Goal: Task Accomplishment & Management: Complete application form

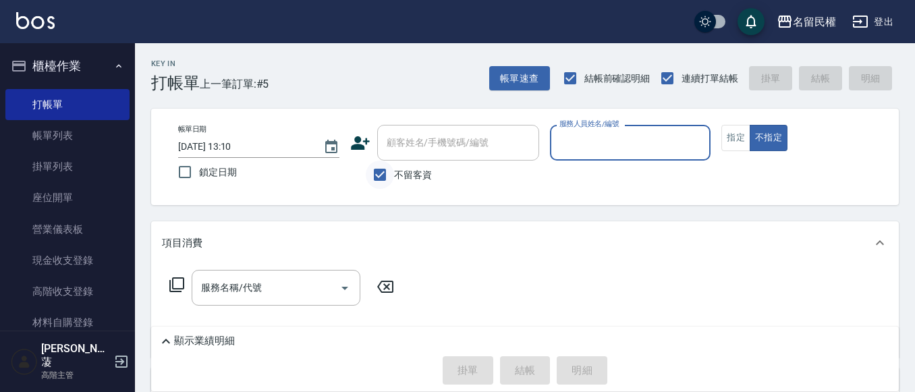
click at [386, 165] on input "不留客資" at bounding box center [380, 175] width 28 height 28
checkbox input "false"
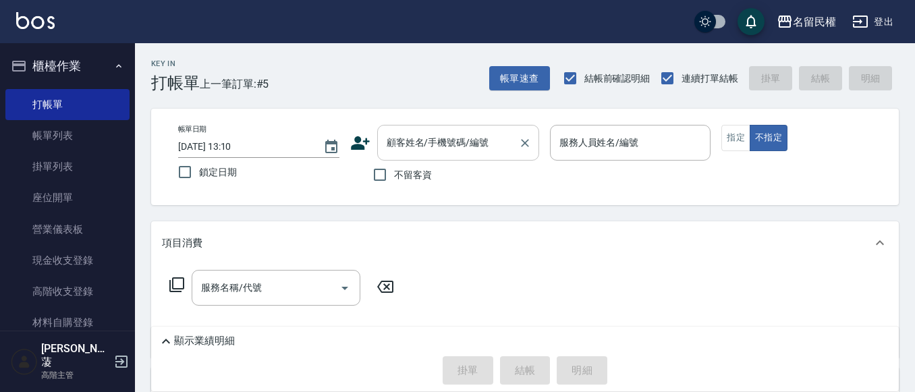
click at [409, 154] on input "顧客姓名/手機號碼/編號" at bounding box center [448, 143] width 130 height 24
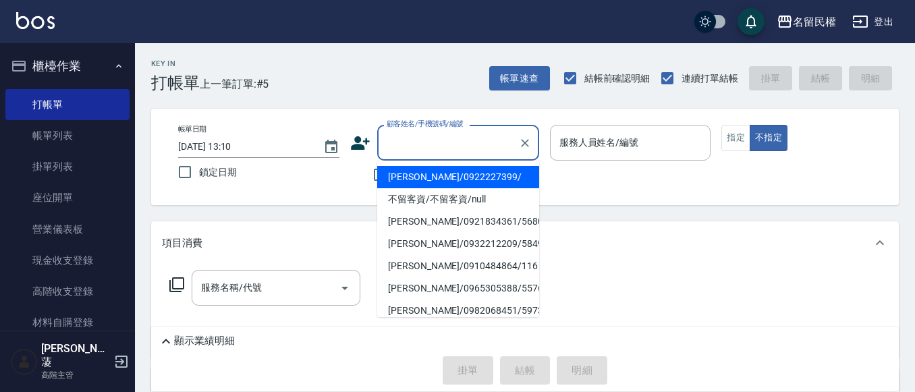
click at [410, 165] on ul "[PERSON_NAME]/0922227399/ 不留客資/不留客資/null [PERSON_NAME]/0921834361/5680 [PERSON_…" at bounding box center [458, 239] width 162 height 157
click at [407, 168] on li "[PERSON_NAME]/0922227399/" at bounding box center [458, 177] width 162 height 22
type input "[PERSON_NAME]/0922227399/"
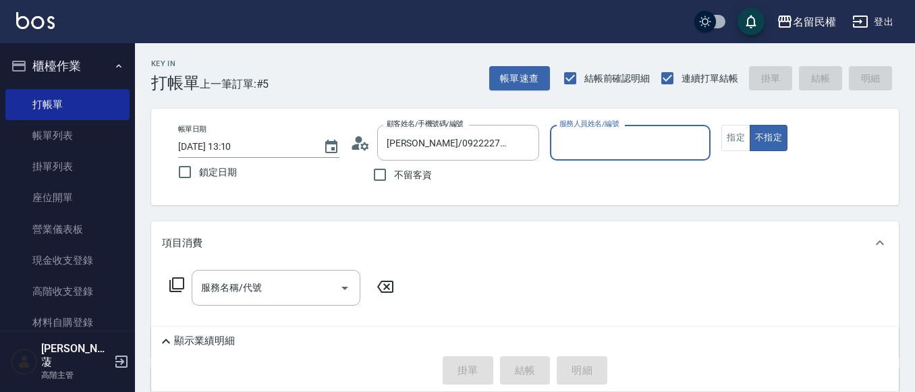
click at [366, 144] on icon at bounding box center [364, 146] width 8 height 8
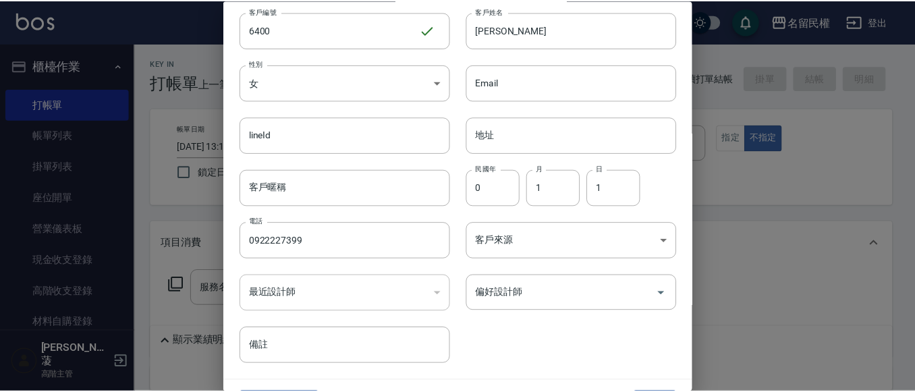
scroll to position [76, 0]
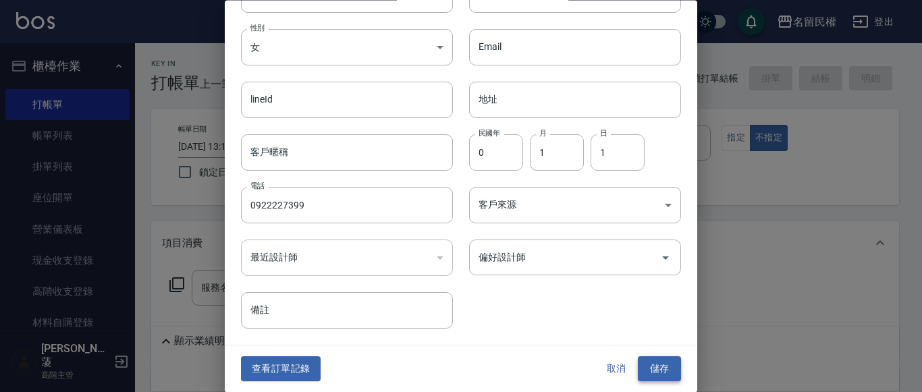
click at [663, 364] on button "儲存" at bounding box center [659, 369] width 43 height 25
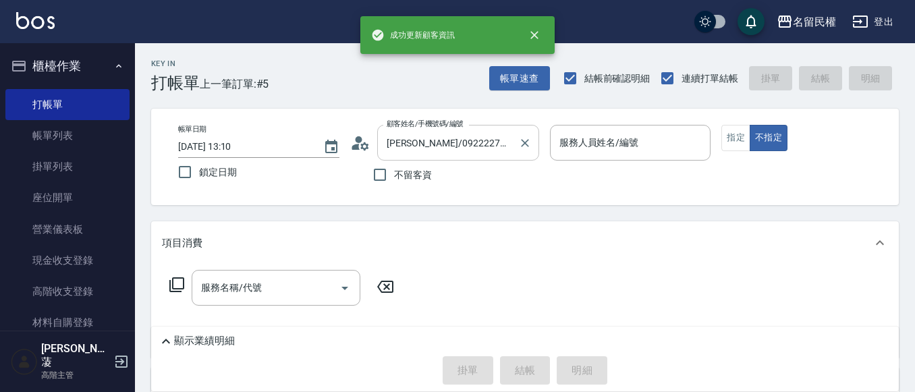
click at [526, 155] on div at bounding box center [524, 143] width 18 height 36
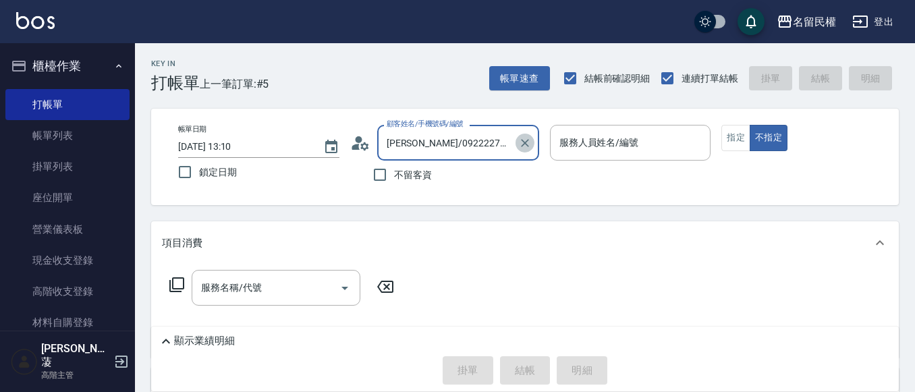
click at [526, 148] on icon "Clear" at bounding box center [524, 142] width 13 height 13
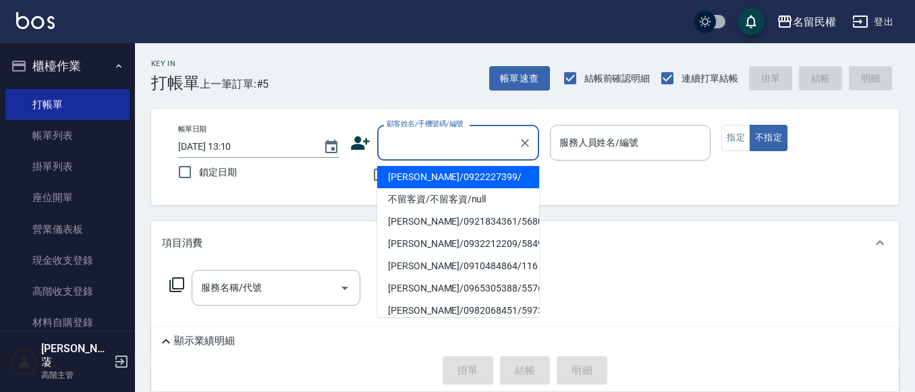
click at [486, 141] on input "顧客姓名/手機號碼/編號" at bounding box center [448, 143] width 130 height 24
click at [480, 173] on li "[PERSON_NAME]/0922227399/" at bounding box center [458, 177] width 162 height 22
type input "[PERSON_NAME]/0922227399/"
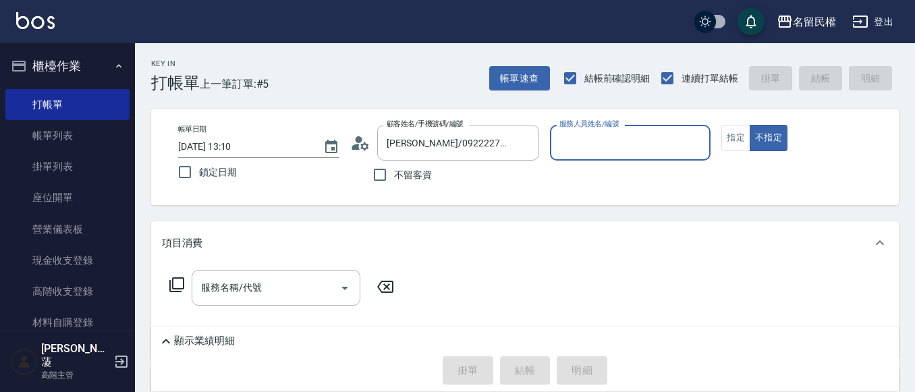
click at [594, 150] on input "服務人員姓名/編號" at bounding box center [630, 143] width 149 height 24
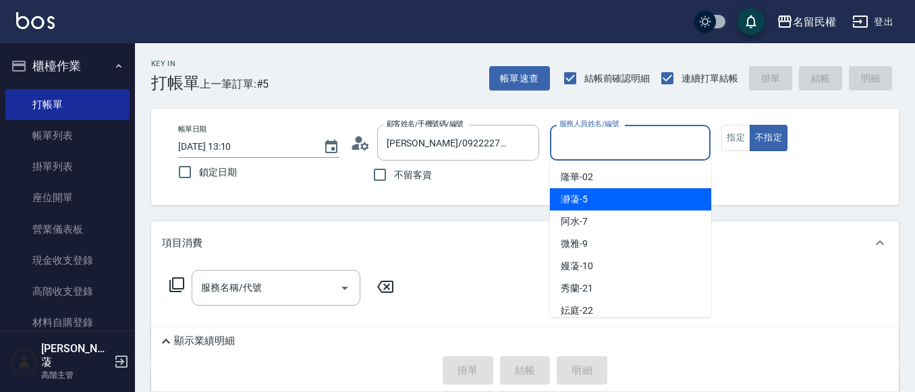
click at [589, 194] on div "瀞蓤 -5" at bounding box center [630, 199] width 161 height 22
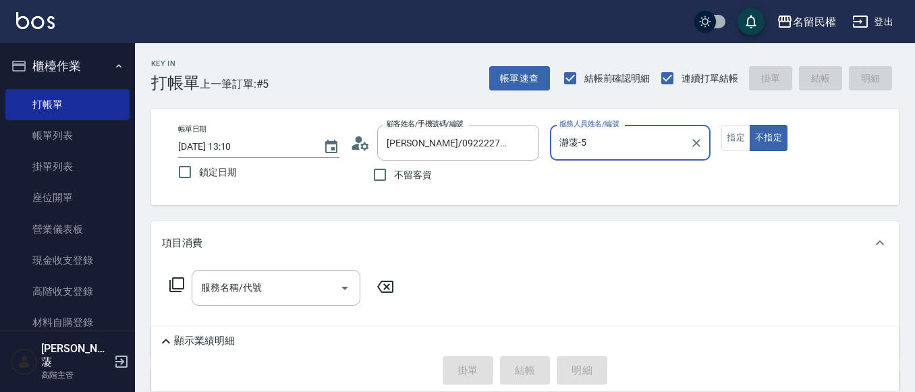
type input "瀞蓤-5"
click at [271, 275] on div "服務名稱/代號" at bounding box center [276, 288] width 169 height 36
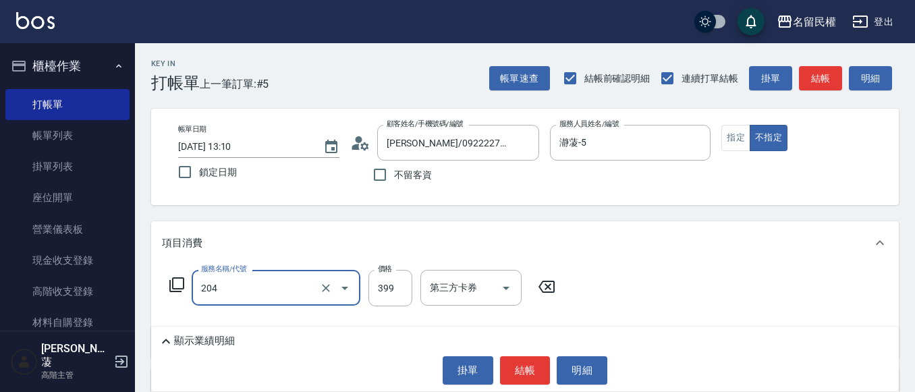
type input "不指定洗剪(204)"
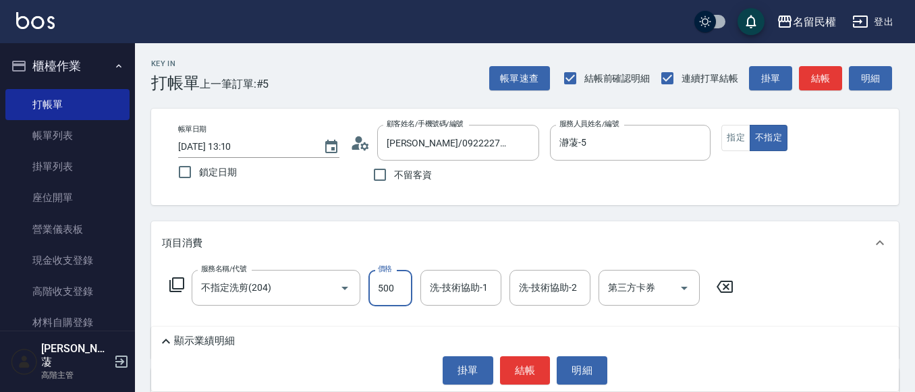
type input "500"
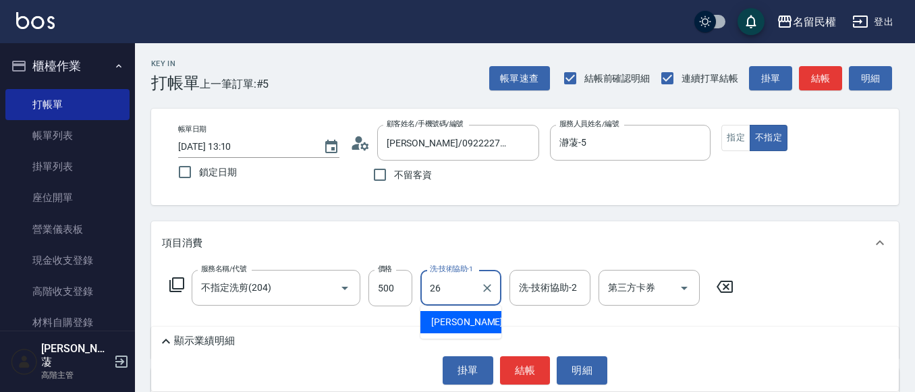
type input "沅莘-26"
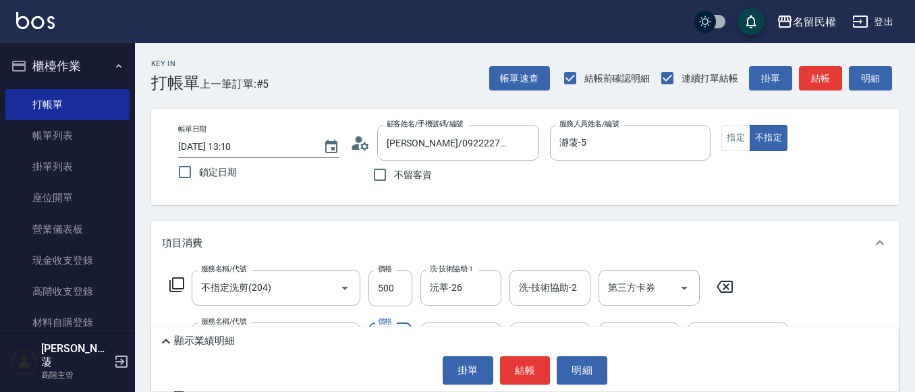
type input "染髮(402)"
type input "1500"
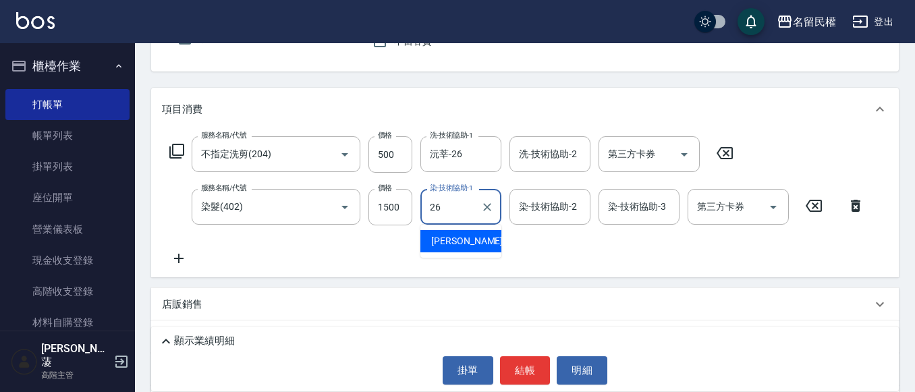
scroll to position [135, 0]
type input "沅莘-26"
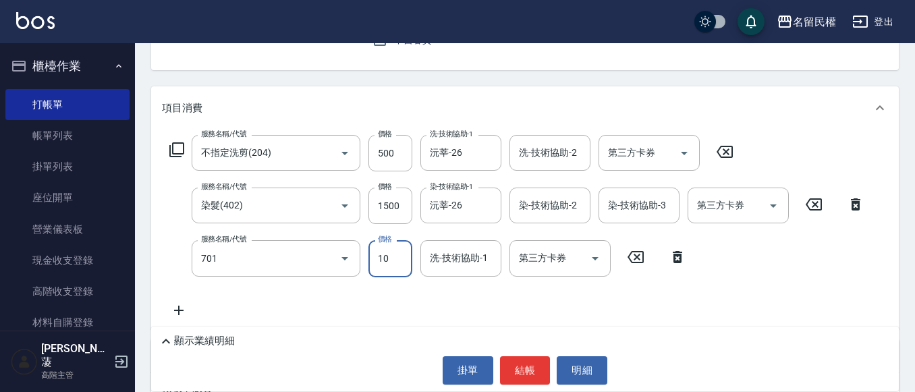
type input "[PERSON_NAME](701)"
type input "30"
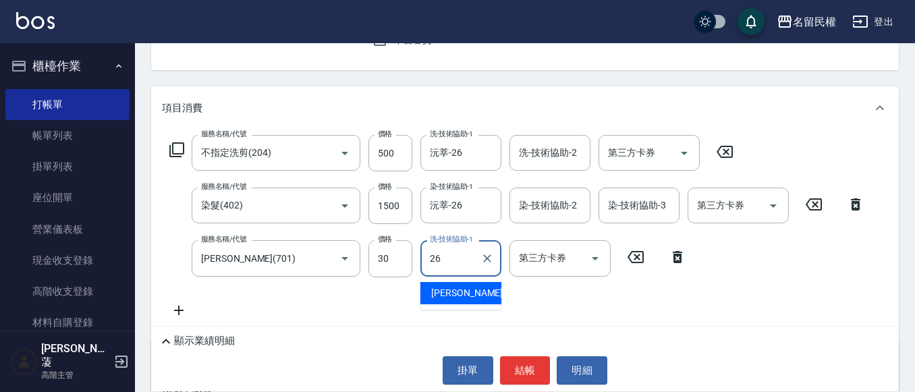
type input "沅莘-26"
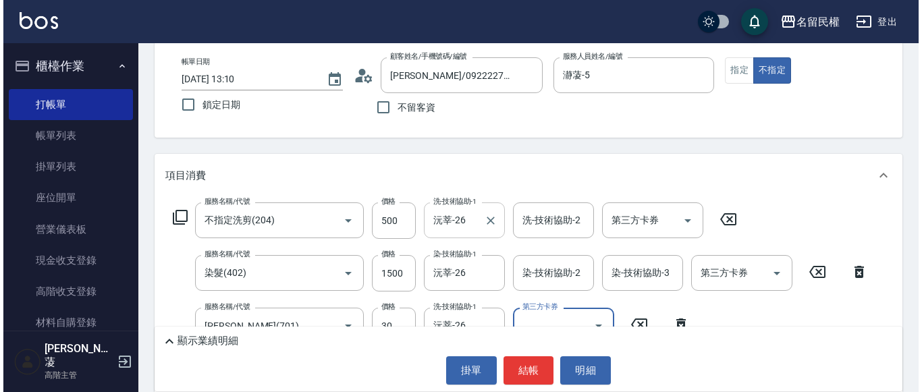
scroll to position [0, 0]
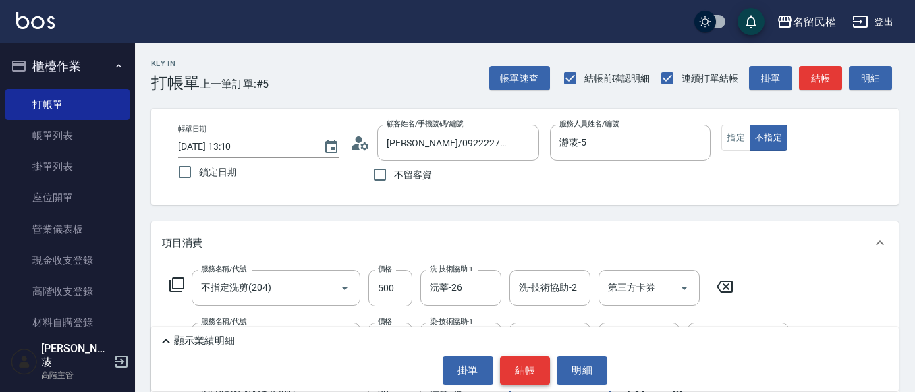
click at [508, 366] on button "結帳" at bounding box center [525, 370] width 51 height 28
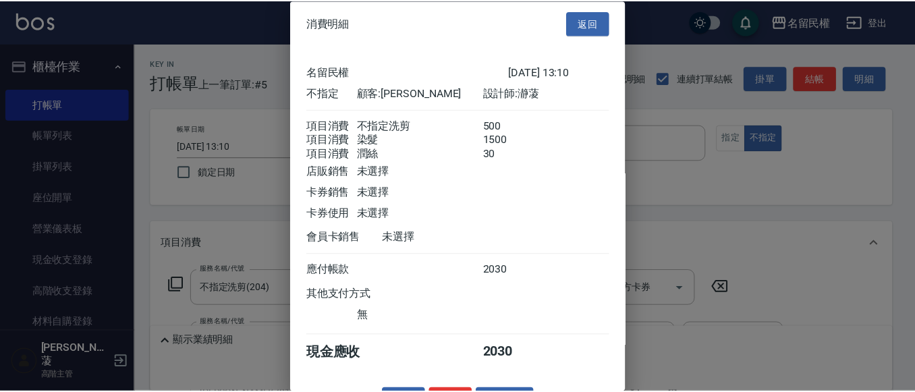
scroll to position [50, 0]
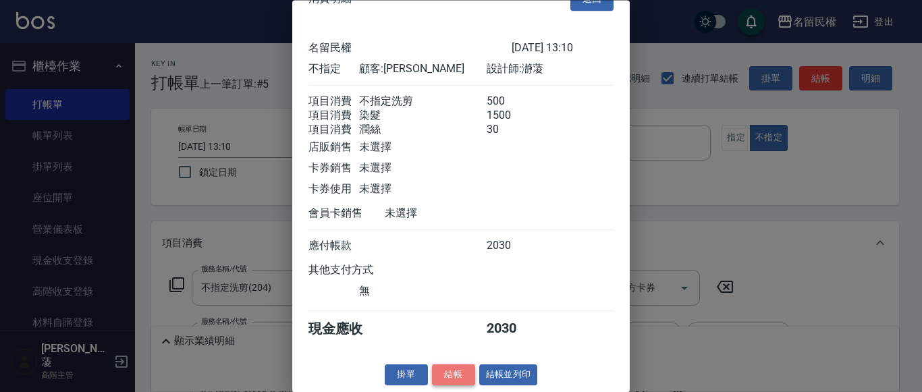
click at [468, 372] on button "結帳" at bounding box center [453, 375] width 43 height 21
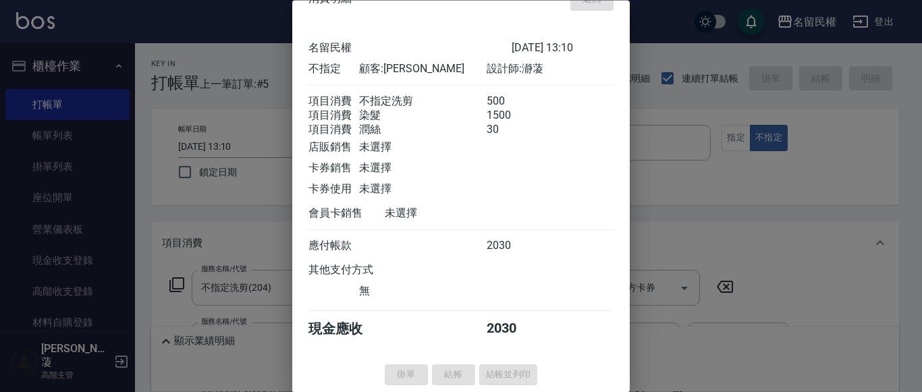
type input "[DATE] 13:55"
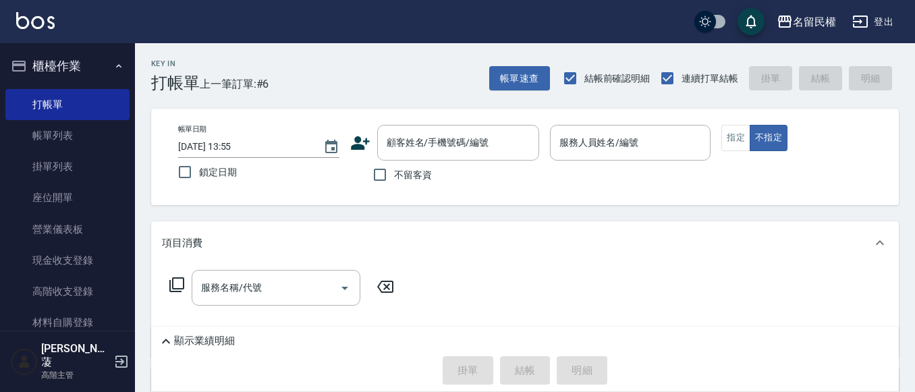
click at [421, 183] on label "不留客資" at bounding box center [399, 175] width 66 height 28
click at [394, 183] on input "不留客資" at bounding box center [380, 175] width 28 height 28
checkbox input "true"
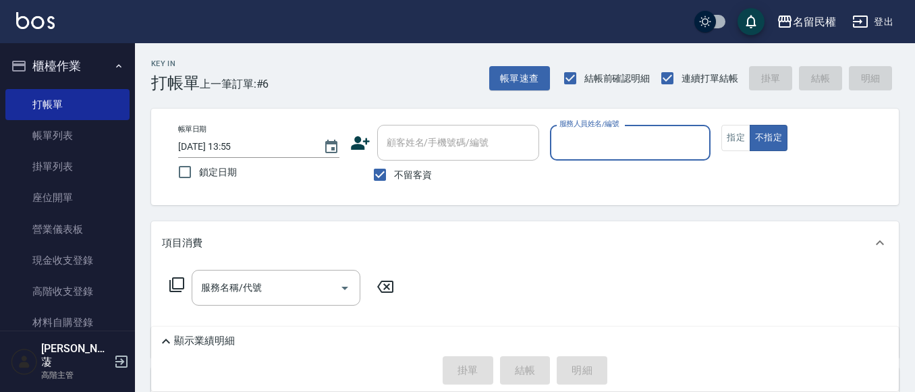
type input "7"
type input "瀞蓤-5"
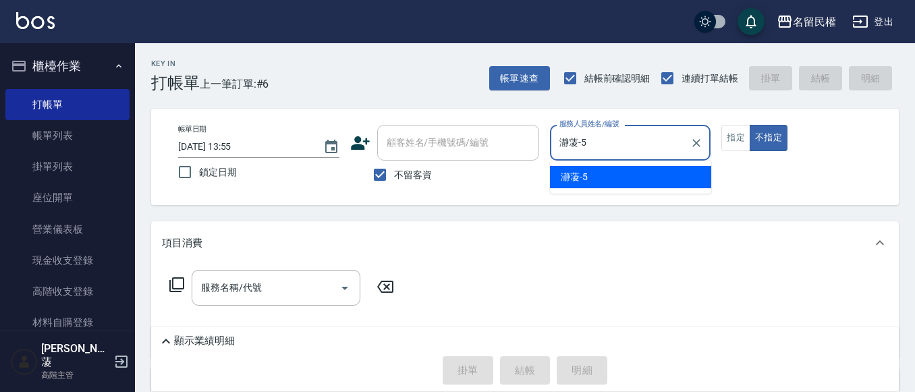
type button "false"
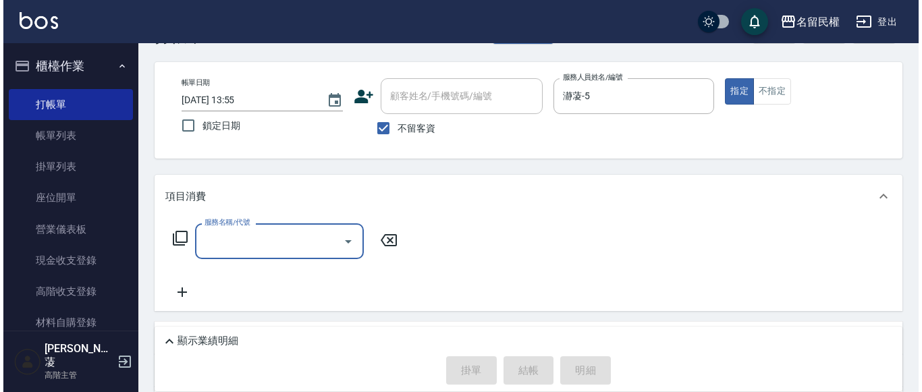
scroll to position [67, 0]
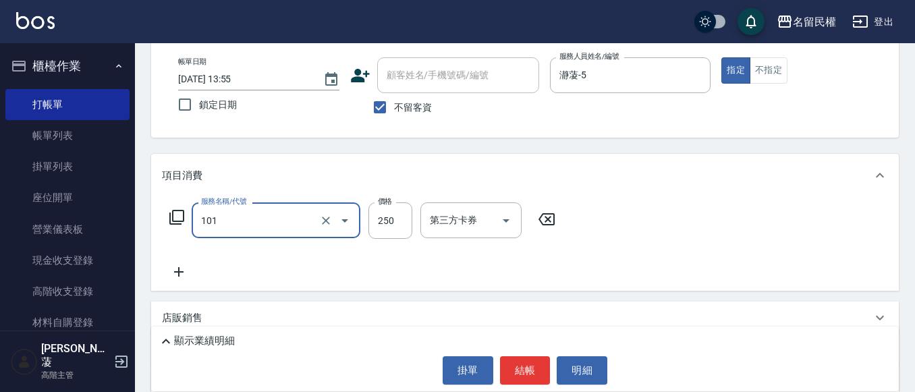
type input "不指定洗髮(101)"
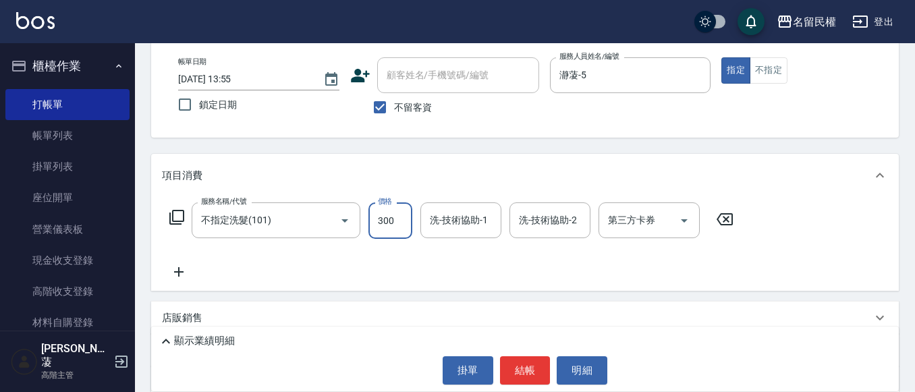
type input "300"
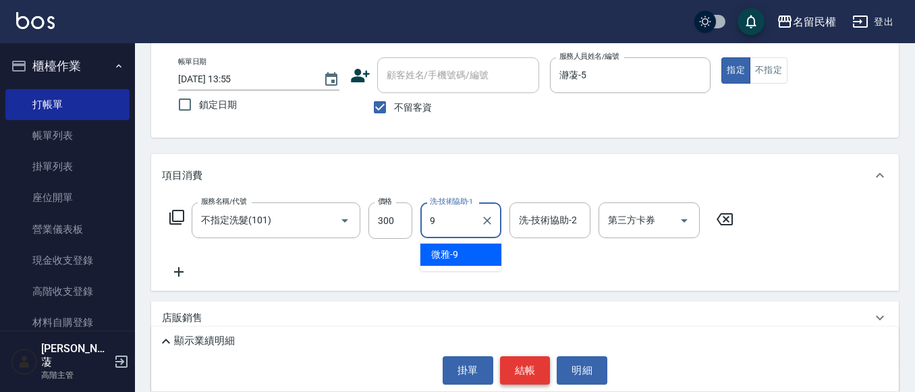
type input "微雅-9"
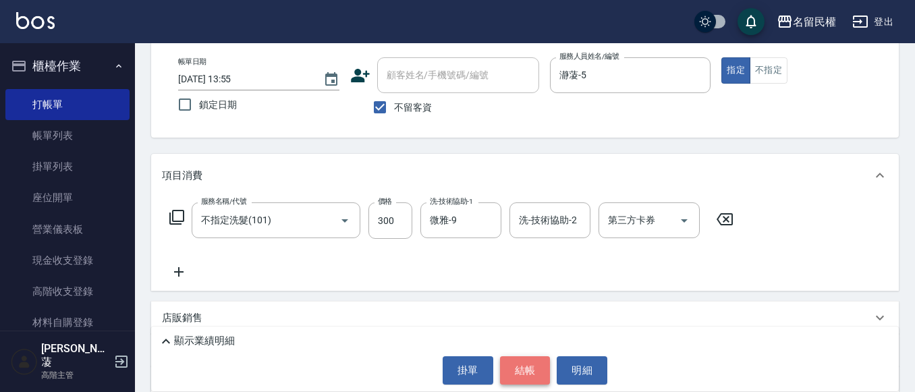
click at [520, 365] on button "結帳" at bounding box center [525, 370] width 51 height 28
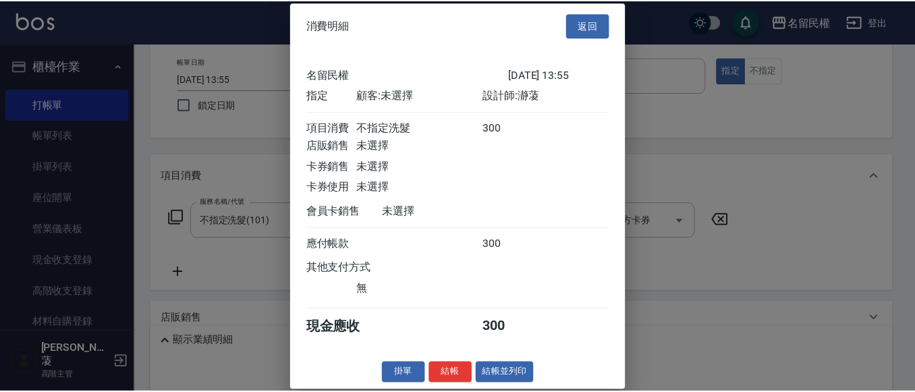
scroll to position [18, 0]
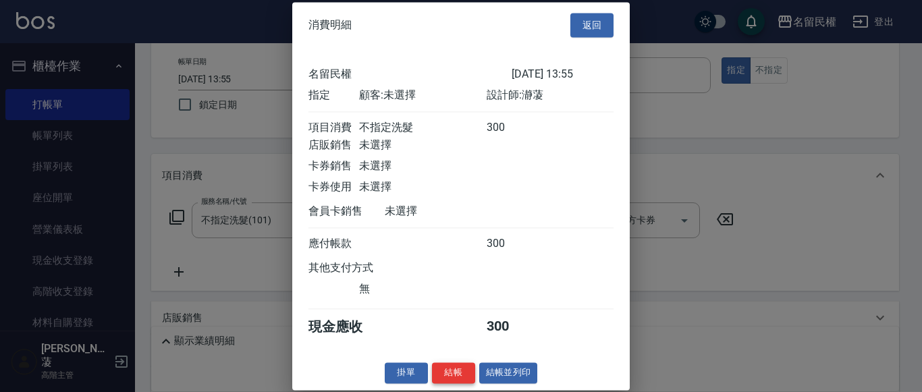
click at [461, 372] on button "結帳" at bounding box center [453, 372] width 43 height 21
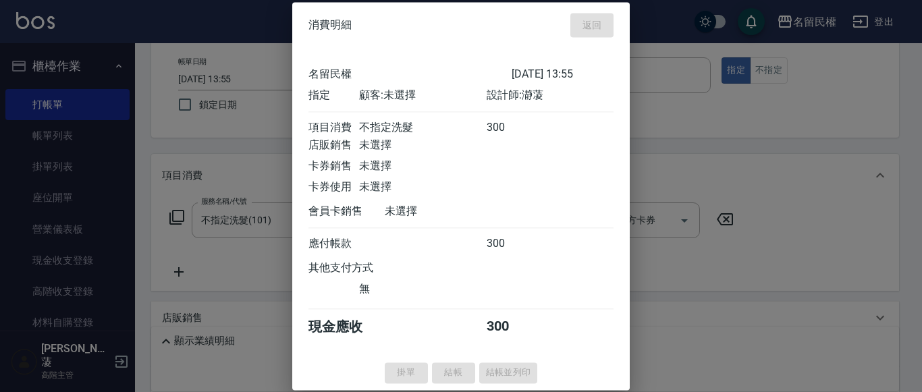
type input "[DATE] 14:21"
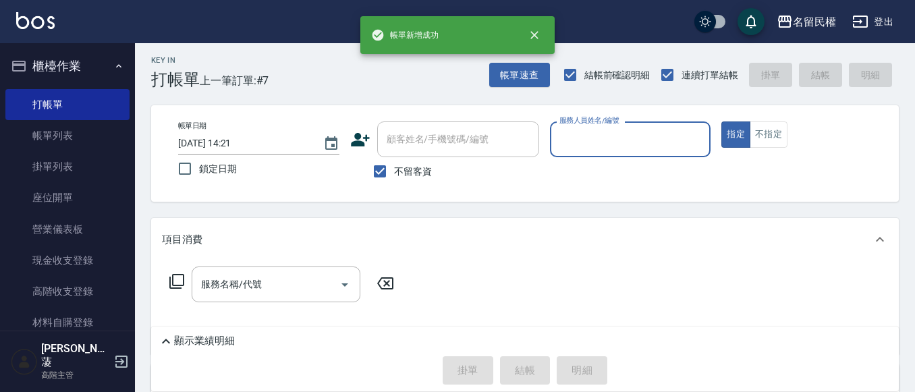
scroll to position [0, 0]
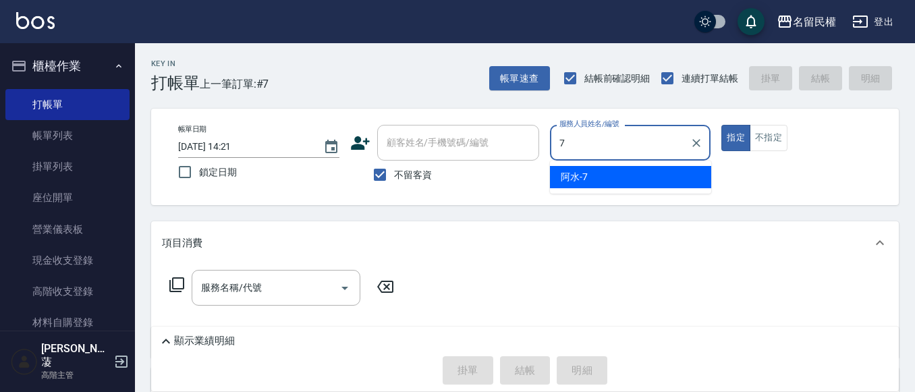
type input "阿水-7"
type button "true"
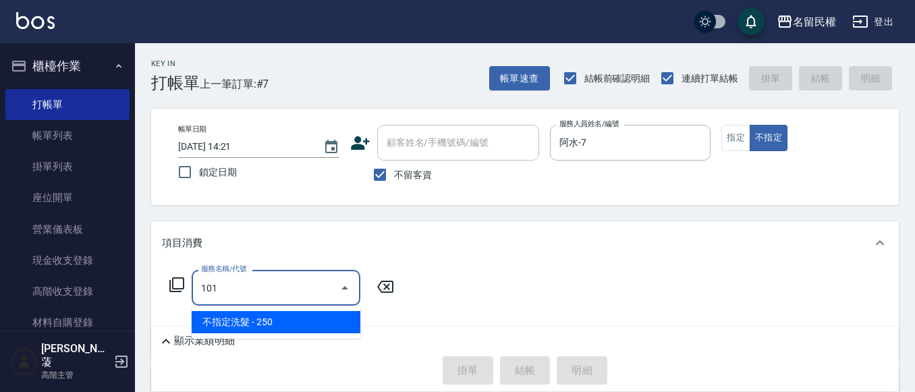
type input "不指定洗髮(101)"
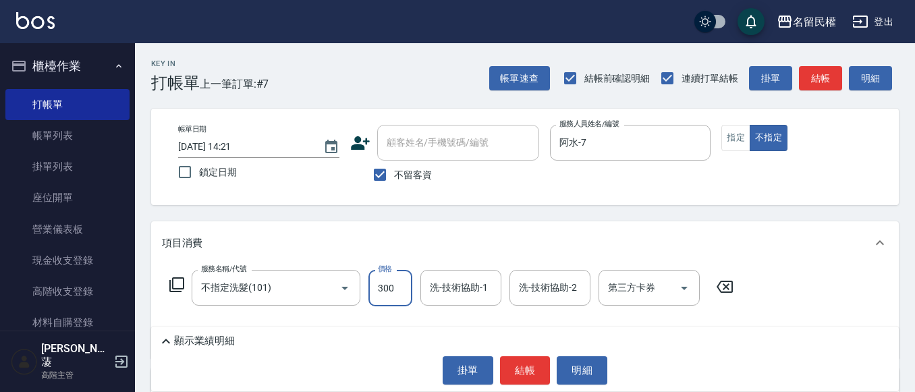
type input "300"
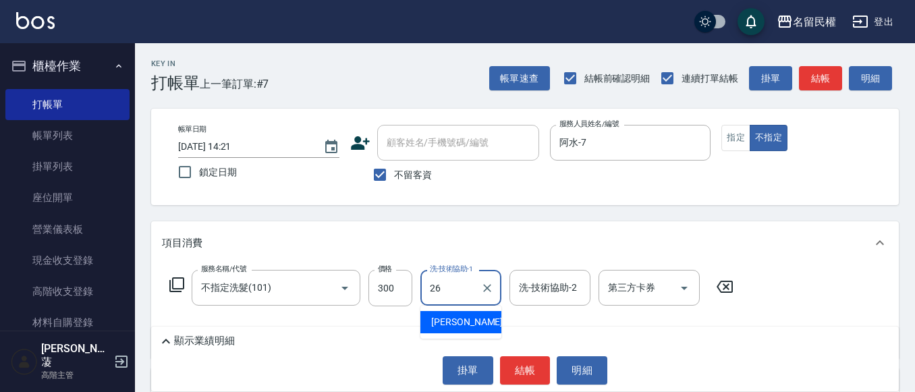
type input "沅莘-26"
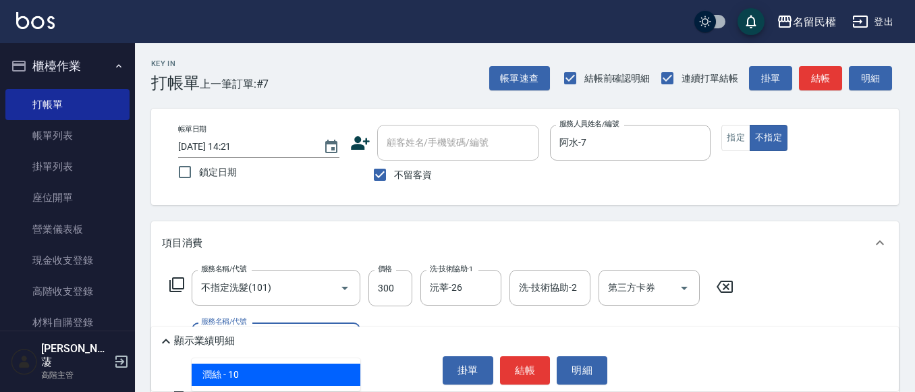
type input "[PERSON_NAME](701)"
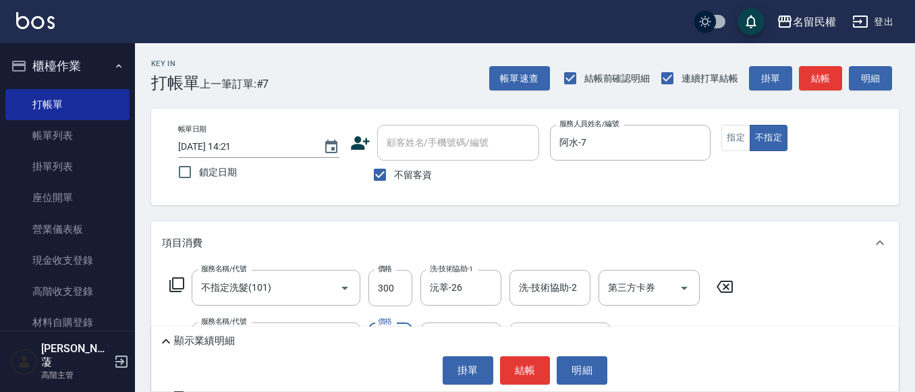
type input "30"
type input "沅莘-26"
click at [519, 374] on button "結帳" at bounding box center [525, 370] width 51 height 28
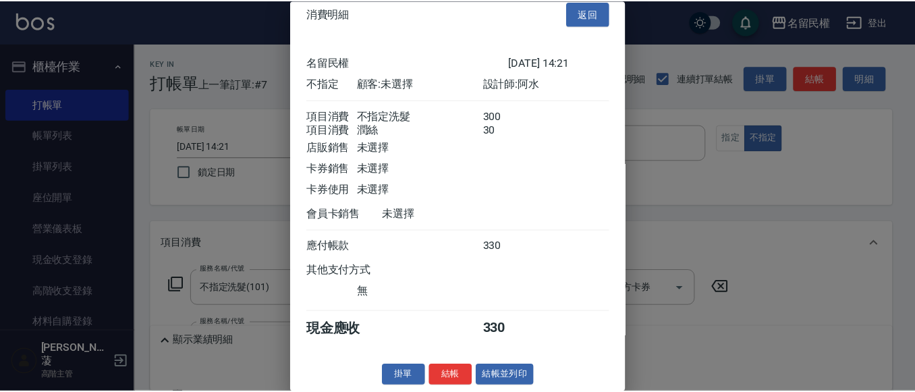
scroll to position [34, 0]
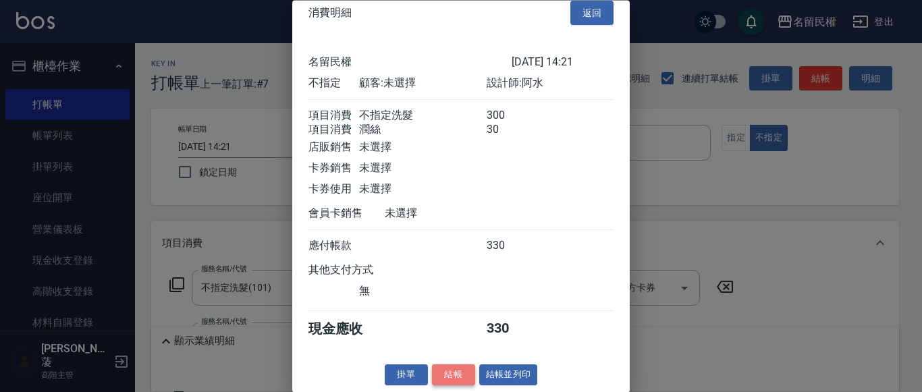
click at [461, 365] on button "結帳" at bounding box center [453, 375] width 43 height 21
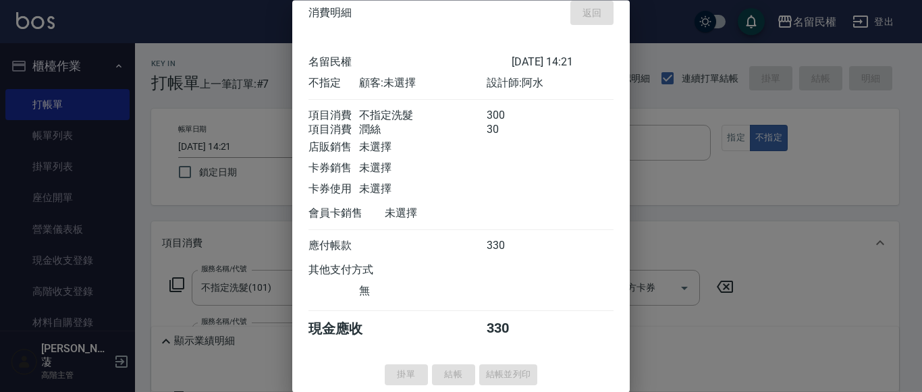
type input "[DATE] 14:24"
